Goal: Book appointment/travel/reservation

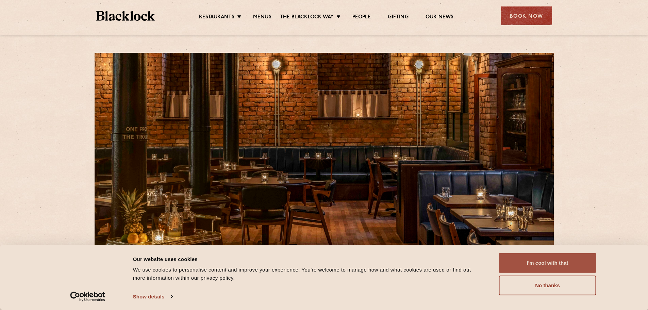
click at [550, 263] on button "I'm cool with that" at bounding box center [547, 263] width 97 height 20
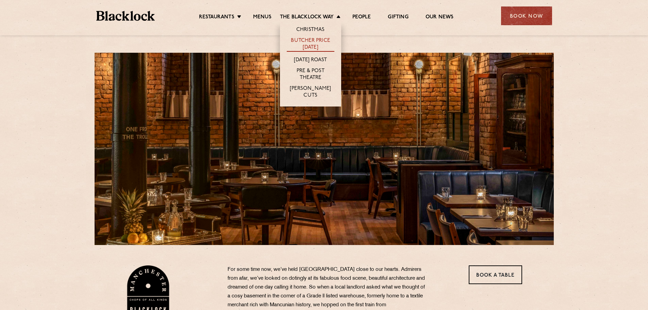
click at [310, 48] on link "Butcher Price [DATE]" at bounding box center [311, 44] width 48 height 14
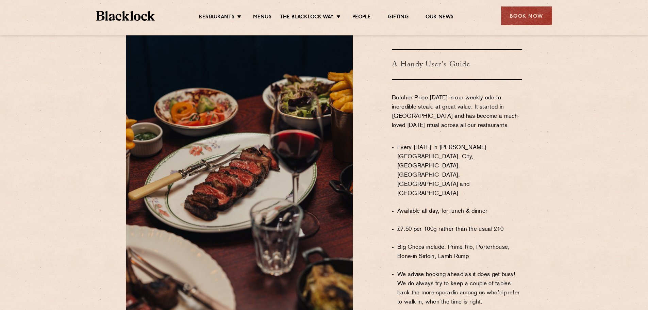
scroll to position [272, 0]
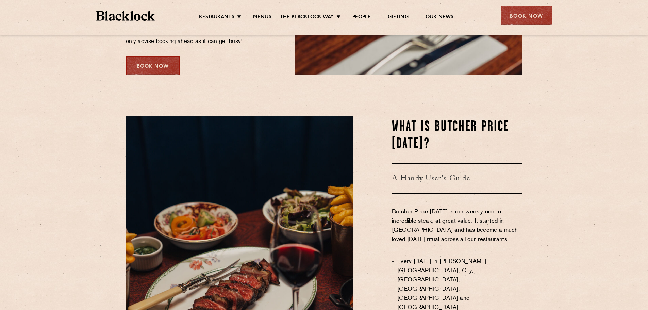
click at [163, 68] on div "Book Now" at bounding box center [153, 65] width 54 height 19
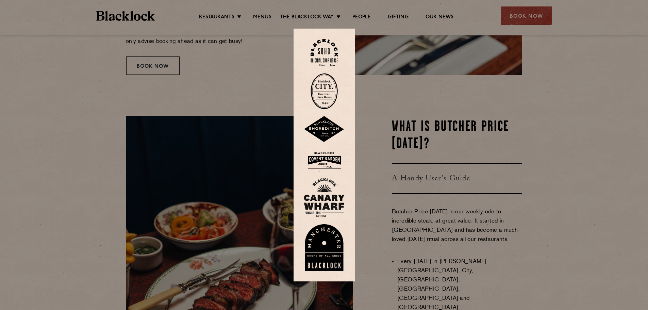
click at [323, 253] on img at bounding box center [324, 247] width 41 height 47
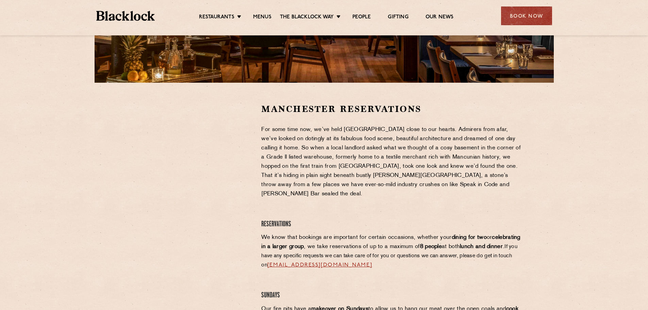
scroll to position [170, 0]
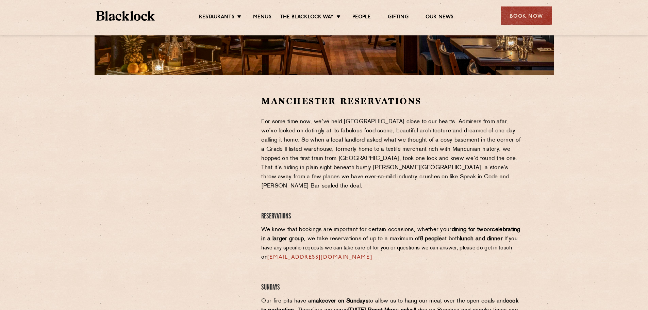
click at [465, 227] on strong "dining for two" at bounding box center [468, 229] width 35 height 5
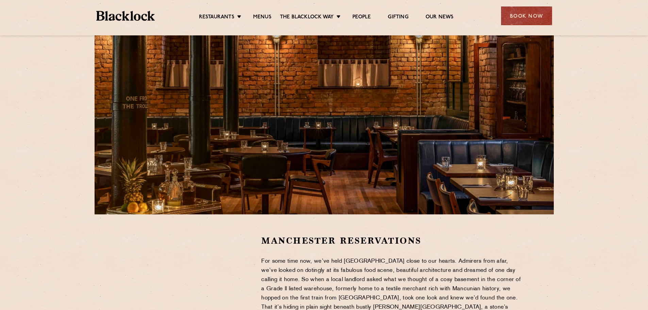
scroll to position [68, 0]
